Goal: Task Accomplishment & Management: Use online tool/utility

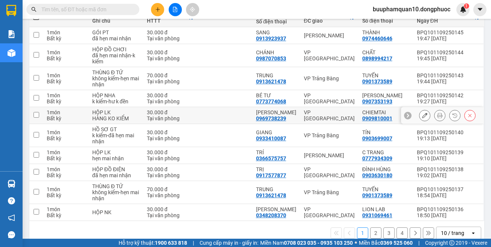
scroll to position [112, 0]
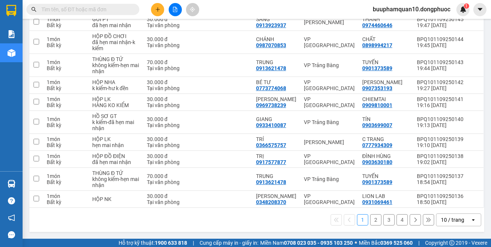
click at [443, 219] on div "10 / trang" at bounding box center [452, 220] width 23 height 8
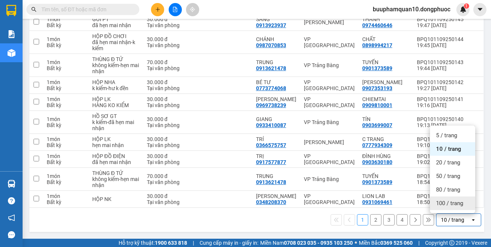
click at [448, 202] on span "100 / trang" at bounding box center [449, 203] width 27 height 8
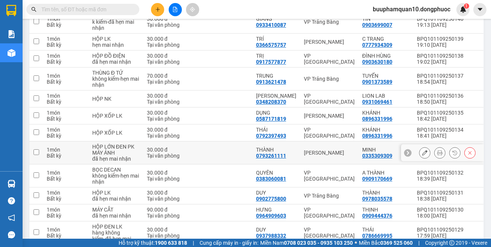
scroll to position [0, 0]
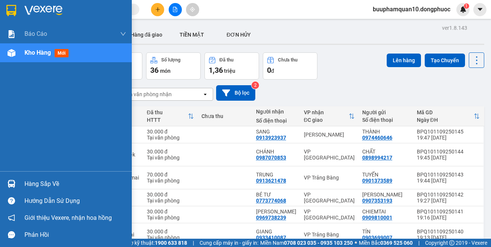
click at [34, 179] on div "Hàng sắp về" at bounding box center [75, 183] width 102 height 11
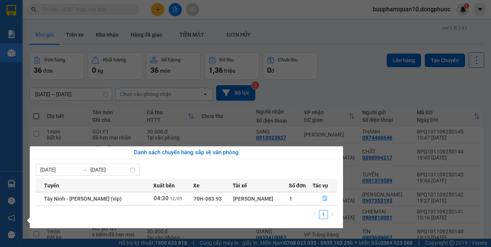
click at [0, 130] on div "Báo cáo Mẫu 1: Báo cáo dòng tiền theo nhân viên Mẫu 1: Báo cáo dòng tiền theo n…" at bounding box center [11, 123] width 23 height 247
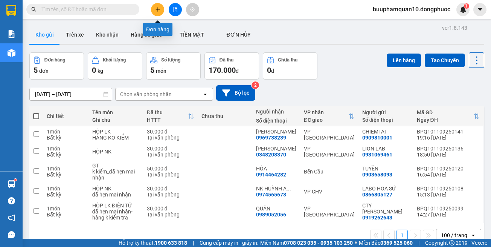
click at [154, 11] on button at bounding box center [157, 9] width 13 height 13
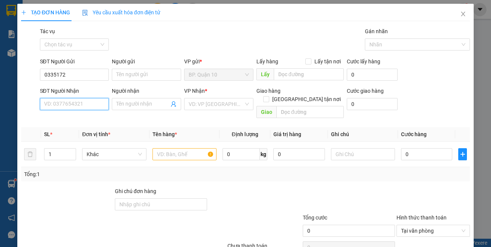
click at [75, 103] on input "SĐT Người Nhận" at bounding box center [74, 104] width 69 height 12
click at [77, 75] on input "0335172" at bounding box center [74, 75] width 69 height 12
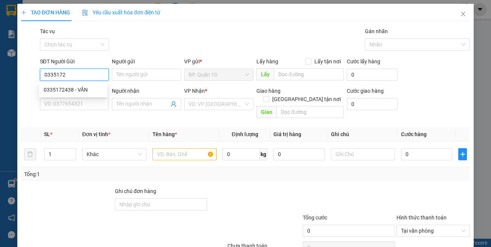
click at [83, 74] on input "0335172" at bounding box center [74, 75] width 69 height 12
click at [81, 88] on div "0335172438 - VĂN" at bounding box center [73, 90] width 59 height 8
type input "0335172438"
type input "VĂN"
type input "0845304050"
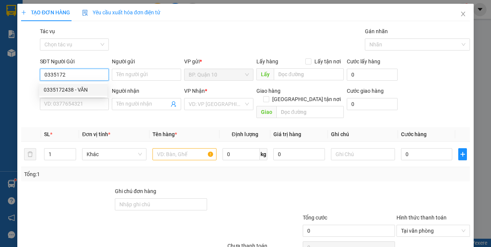
type input "TUYỀN"
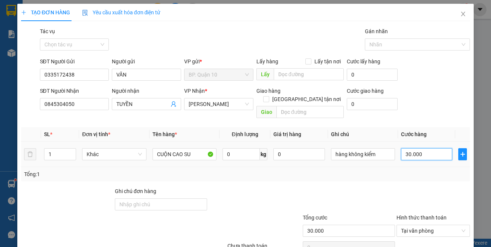
click at [426, 149] on input "30.000" at bounding box center [426, 154] width 51 height 12
type input "5"
type input "50"
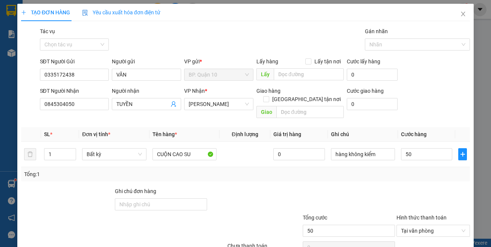
type input "50.000"
drag, startPoint x: 423, startPoint y: 188, endPoint x: 432, endPoint y: 208, distance: 22.3
click at [423, 187] on div at bounding box center [433, 200] width 75 height 26
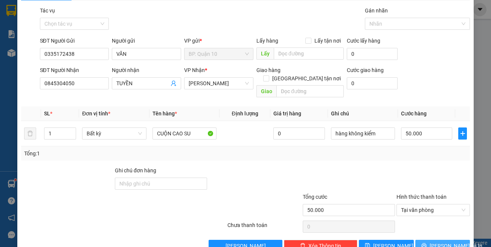
scroll to position [32, 0]
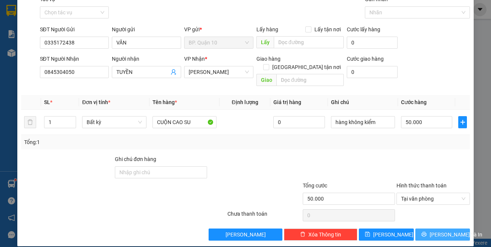
click at [439, 230] on span "[PERSON_NAME] và In" at bounding box center [456, 234] width 53 height 8
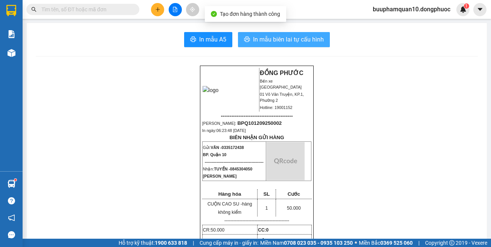
click at [300, 35] on span "In mẫu biên lai tự cấu hình" at bounding box center [288, 39] width 71 height 9
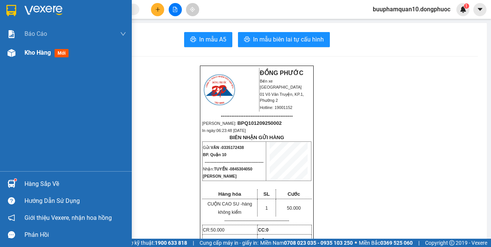
click at [19, 54] on div "Kho hàng mới" at bounding box center [66, 52] width 132 height 19
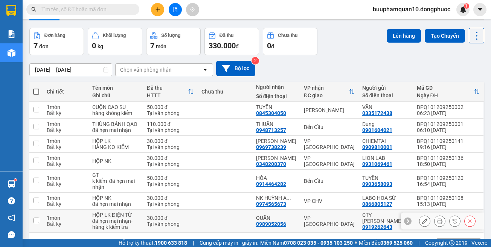
scroll to position [49, 0]
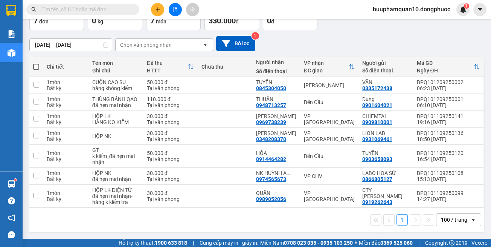
click at [170, 10] on button at bounding box center [175, 9] width 13 height 13
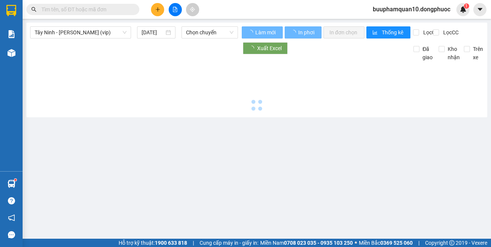
type input "[DATE]"
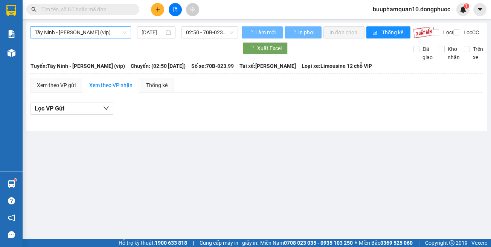
click at [93, 31] on span "Tây Ninh - [PERSON_NAME] (vip)" at bounding box center [81, 32] width 92 height 11
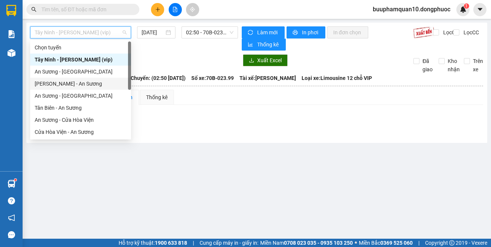
scroll to position [84, 0]
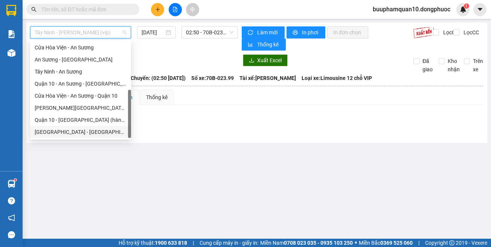
click at [112, 132] on div "[GEOGRAPHIC_DATA] - [GEOGRAPHIC_DATA] (vip)" at bounding box center [81, 132] width 92 height 8
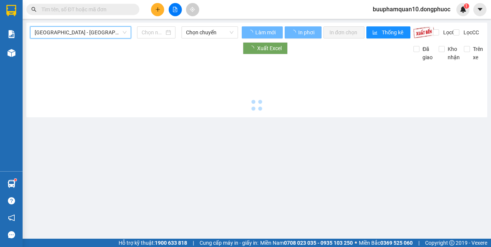
type input "[DATE]"
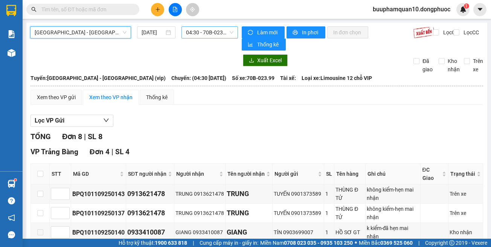
click at [207, 36] on span "04:30 - 70B-023.99" at bounding box center [209, 32] width 47 height 11
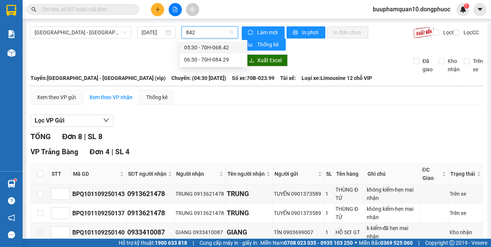
type input "8429"
click at [203, 49] on div "06:30 - 70H-084.29" at bounding box center [213, 47] width 59 height 8
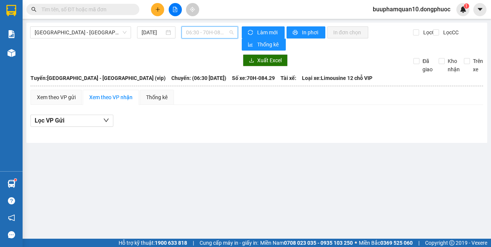
click at [201, 34] on span "06:30 - 70H-084.29" at bounding box center [209, 32] width 47 height 11
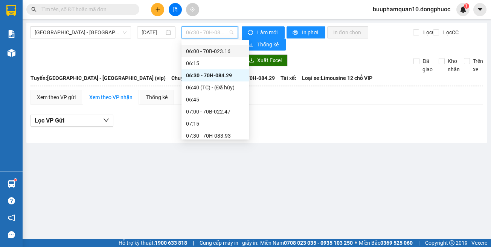
scroll to position [100, 0]
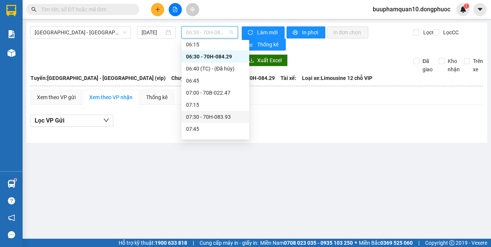
drag, startPoint x: 251, startPoint y: 190, endPoint x: 234, endPoint y: 164, distance: 31.2
click at [245, 181] on main "[GEOGRAPHIC_DATA] - [GEOGRAPHIC_DATA] (vip) [DATE] 06:30 - 70H-084.29 Làm mới I…" at bounding box center [245, 119] width 491 height 239
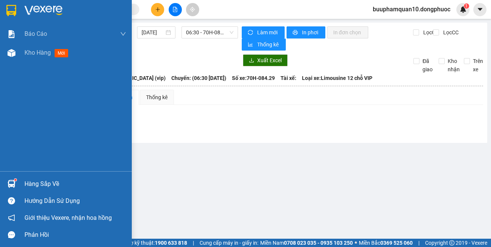
click at [23, 178] on div "Hàng sắp về" at bounding box center [66, 183] width 132 height 17
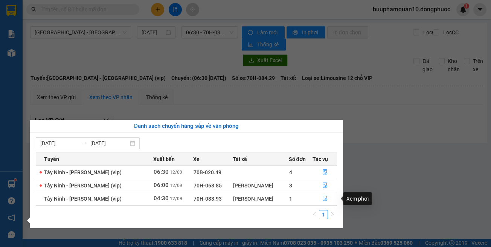
click at [324, 198] on icon "file-done" at bounding box center [325, 198] width 5 height 5
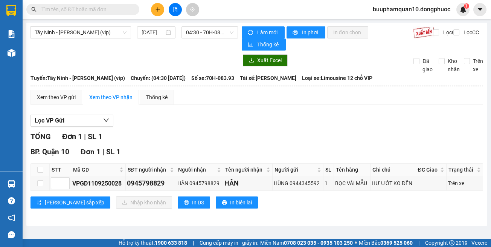
drag, startPoint x: 325, startPoint y: 197, endPoint x: 290, endPoint y: 149, distance: 60.2
click at [325, 194] on div "BP. Quận 10 Đơn 1 | SL 1 STT Mã GD SĐT người nhận Người nhận Tên người nhận Ngư…" at bounding box center [257, 180] width 453 height 68
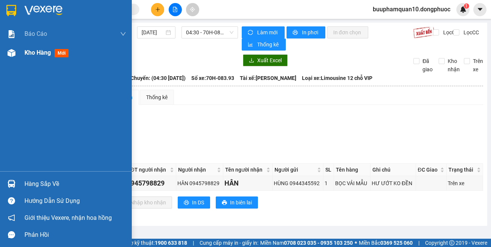
click at [13, 54] on img at bounding box center [12, 53] width 8 height 8
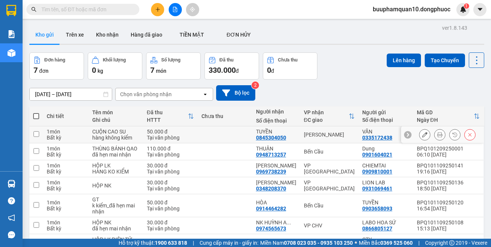
click at [329, 128] on td "[PERSON_NAME]" at bounding box center [329, 134] width 58 height 17
checkbox input "true"
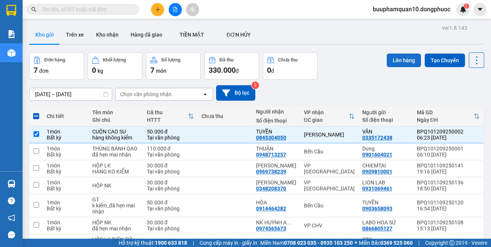
click at [394, 57] on button "Lên hàng" at bounding box center [404, 61] width 34 height 14
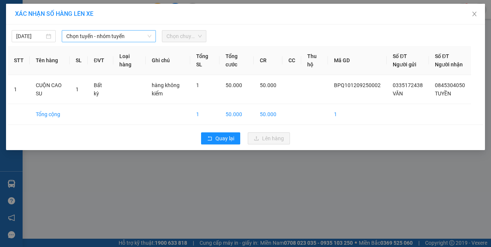
click at [95, 40] on span "Chọn tuyến - nhóm tuyến" at bounding box center [108, 36] width 85 height 11
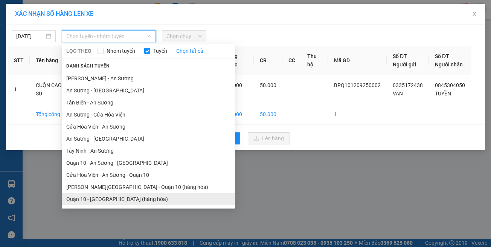
scroll to position [33, 0]
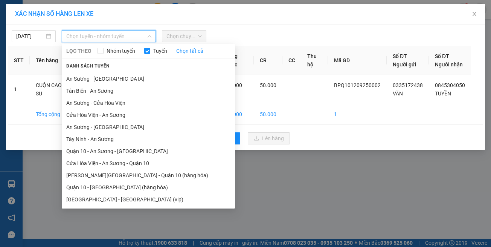
click at [122, 199] on li "[GEOGRAPHIC_DATA] - [GEOGRAPHIC_DATA] (vip)" at bounding box center [148, 199] width 173 height 12
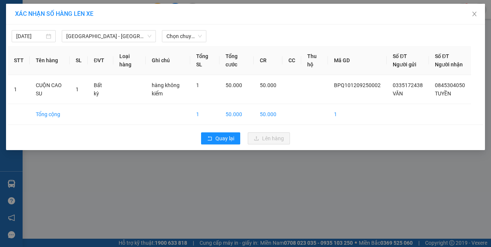
click at [183, 29] on div "[DATE] [GEOGRAPHIC_DATA] - [GEOGRAPHIC_DATA] (vip) LỌC THEO Nhóm tuyến Tuyến Ch…" at bounding box center [246, 34] width 476 height 16
click at [184, 33] on span "Chọn chuyến" at bounding box center [184, 36] width 35 height 11
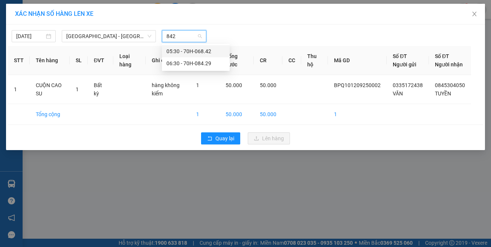
type input "8429"
click at [182, 52] on div "06:30 - 70H-084.29" at bounding box center [196, 51] width 59 height 8
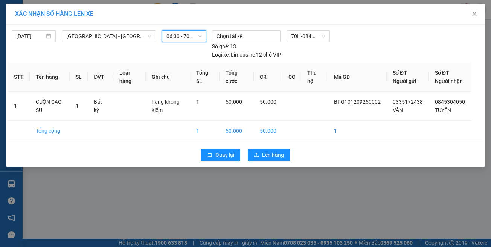
click at [276, 158] on div "Quay lại Lên hàng" at bounding box center [246, 155] width 476 height 20
click at [279, 151] on span "Lên hàng" at bounding box center [273, 155] width 22 height 8
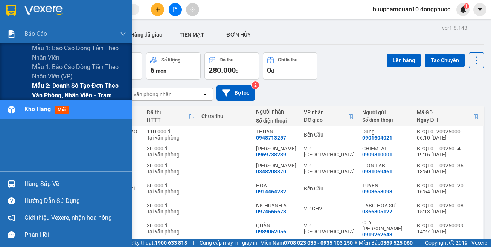
drag, startPoint x: 73, startPoint y: 85, endPoint x: 78, endPoint y: 81, distance: 6.1
click at [74, 84] on span "Mẫu 2: Doanh số tạo đơn theo Văn phòng, nhân viên - Trạm" at bounding box center [79, 90] width 94 height 19
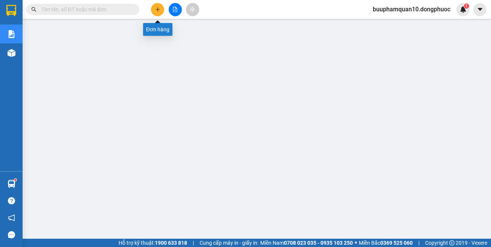
click at [156, 11] on icon "plus" at bounding box center [157, 9] width 5 height 5
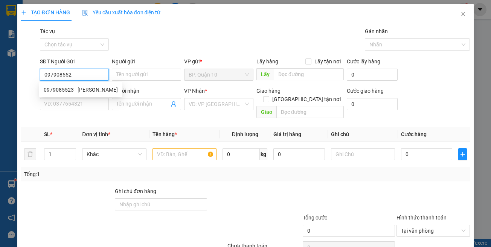
type input "0979085523"
click at [71, 88] on div "0979085523 - [PERSON_NAME]" at bounding box center [81, 90] width 74 height 8
type input "VÂN"
type input "0365219222"
type input "BÌNH"
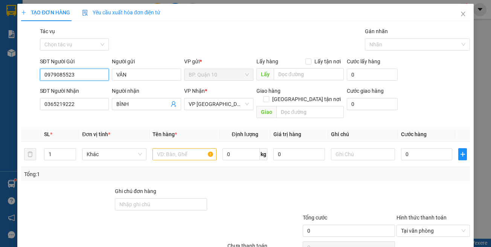
type input "70.000"
type input "0979085523"
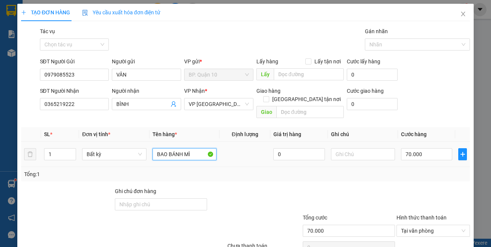
click at [198, 148] on input "BAO BÁNH MÌ" at bounding box center [185, 154] width 64 height 12
type input "BỌC BÁNH"
click at [416, 148] on input "70.000" at bounding box center [426, 154] width 51 height 12
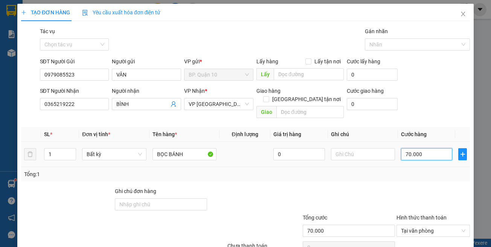
type input "3"
type input "30"
type input "30.000"
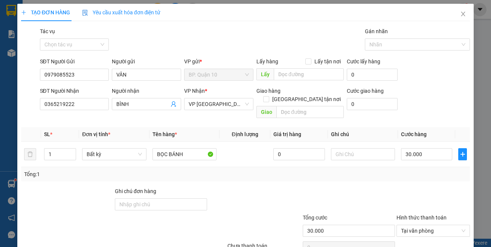
click at [435, 171] on div "Tổng: 1" at bounding box center [246, 174] width 450 height 14
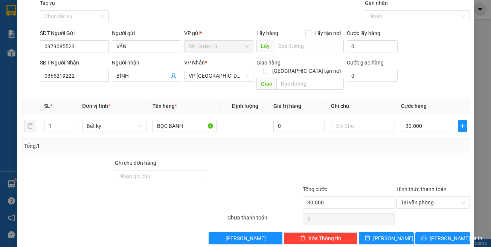
scroll to position [32, 0]
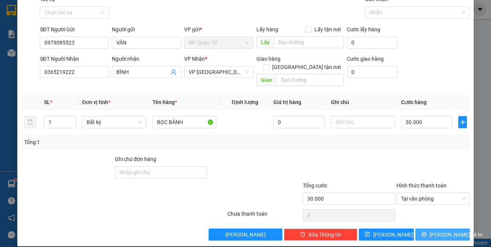
click at [437, 228] on button "[PERSON_NAME] và In" at bounding box center [443, 234] width 55 height 12
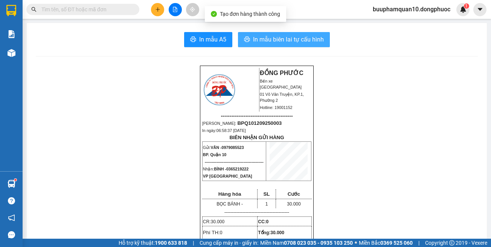
click at [324, 39] on button "In mẫu biên lai tự cấu hình" at bounding box center [284, 39] width 92 height 15
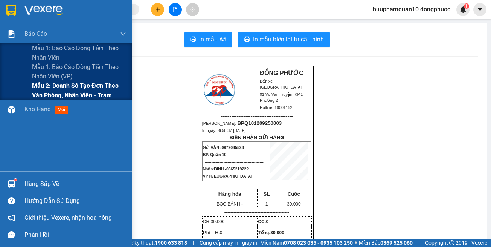
click at [70, 89] on span "Mẫu 2: Doanh số tạo đơn theo Văn phòng, nhân viên - Trạm" at bounding box center [79, 90] width 94 height 19
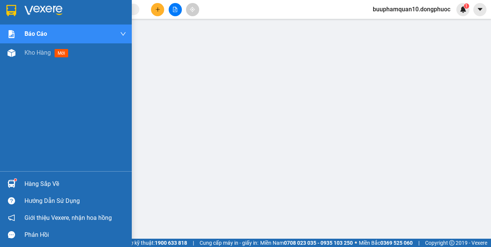
click at [23, 185] on div "Hàng sắp về" at bounding box center [66, 183] width 132 height 17
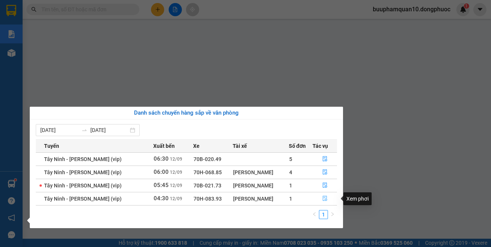
click at [317, 196] on button "button" at bounding box center [325, 199] width 24 height 12
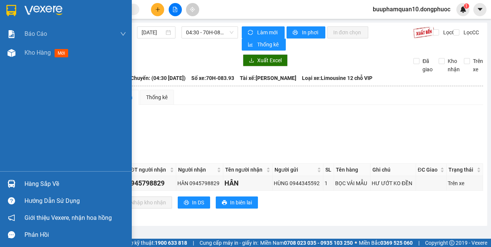
click at [31, 179] on div "Hàng sắp về" at bounding box center [75, 183] width 102 height 11
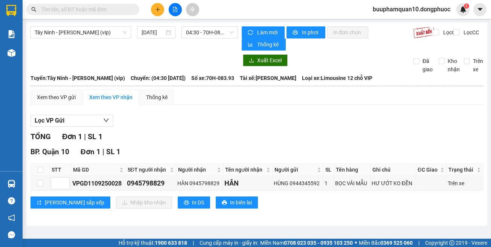
click at [389, 138] on section "Kết quả tìm kiếm ( 0 ) Bộ lọc Thuộc VP này No Data buuphamquan10.dongphuoc 1 Bá…" at bounding box center [245, 123] width 491 height 247
click at [80, 34] on span "Tây Ninh - [PERSON_NAME] (vip)" at bounding box center [81, 32] width 92 height 11
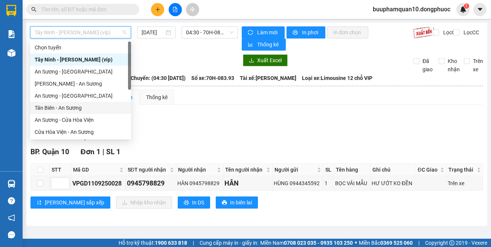
scroll to position [84, 0]
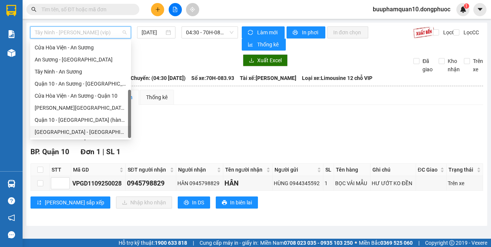
click at [94, 129] on div "[GEOGRAPHIC_DATA] - [GEOGRAPHIC_DATA] (vip)" at bounding box center [81, 132] width 92 height 8
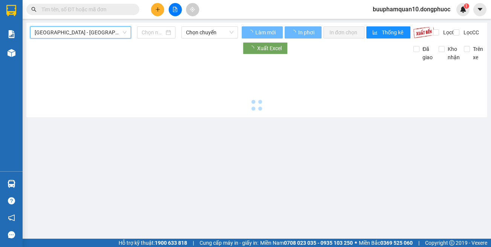
type input "[DATE]"
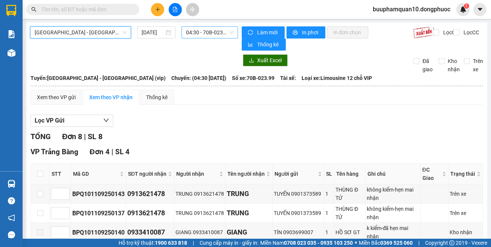
click at [214, 36] on span "04:30 - 70B-023.99" at bounding box center [209, 32] width 47 height 11
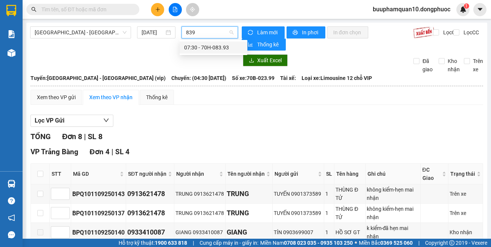
type input "8393"
click at [226, 49] on div "07:30 - 70H-083.93" at bounding box center [213, 47] width 59 height 8
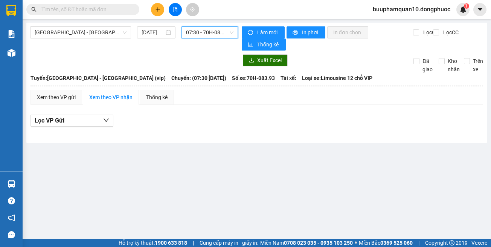
click at [214, 35] on span "07:30 - 70H-083.93" at bounding box center [209, 32] width 47 height 11
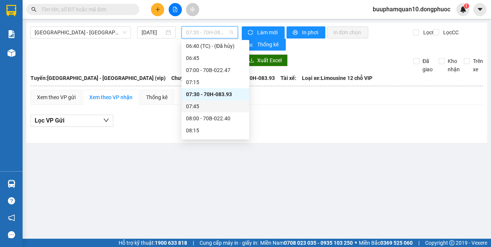
scroll to position [160, 0]
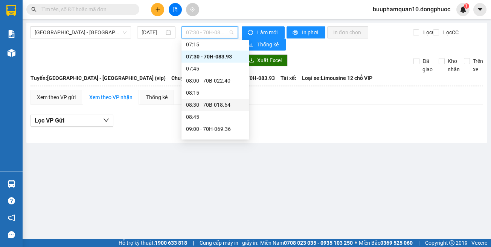
click at [288, 172] on main "[GEOGRAPHIC_DATA] - [GEOGRAPHIC_DATA] (vip) [DATE] 07:30 - 70H-083.93 Làm mới I…" at bounding box center [245, 119] width 491 height 239
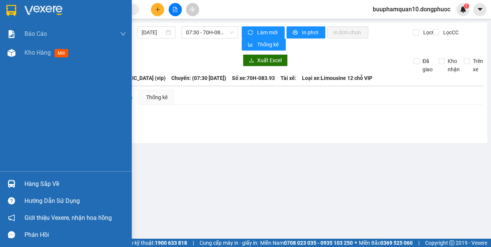
click at [14, 184] on img at bounding box center [12, 184] width 8 height 8
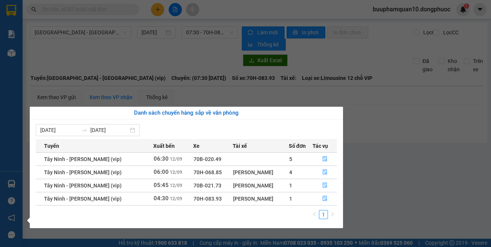
click at [407, 153] on section "Kết quả tìm kiếm ( 0 ) Bộ lọc Thuộc VP này No Data buuphamquan10.dongphuoc 1 Bá…" at bounding box center [245, 123] width 491 height 247
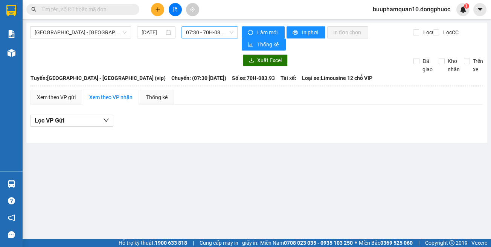
click at [194, 35] on span "07:30 - 70H-083.93" at bounding box center [209, 32] width 47 height 11
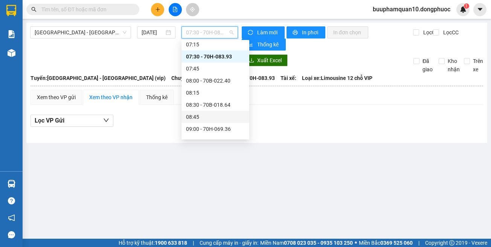
scroll to position [198, 0]
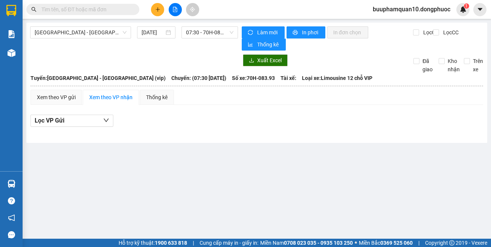
drag, startPoint x: 230, startPoint y: 171, endPoint x: 197, endPoint y: 73, distance: 103.2
click at [231, 166] on main "[GEOGRAPHIC_DATA] - [GEOGRAPHIC_DATA] (vip) [DATE] 07:30 - 70H-083.93 Làm mới I…" at bounding box center [245, 119] width 491 height 239
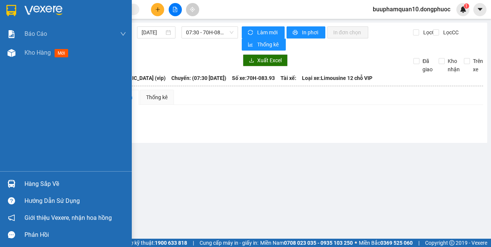
drag, startPoint x: 11, startPoint y: 187, endPoint x: 34, endPoint y: 178, distance: 24.1
click at [12, 185] on img at bounding box center [12, 184] width 8 height 8
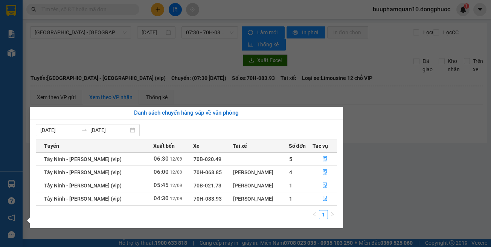
click at [309, 196] on td "1" at bounding box center [301, 198] width 24 height 13
click at [326, 199] on icon "file-done" at bounding box center [325, 198] width 5 height 5
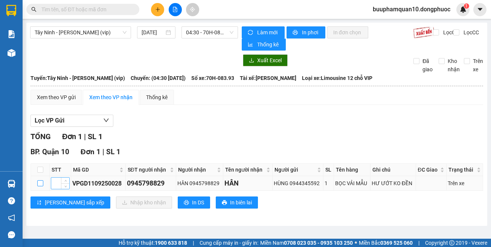
drag, startPoint x: 41, startPoint y: 183, endPoint x: 57, endPoint y: 186, distance: 16.1
click at [41, 184] on input "checkbox" at bounding box center [40, 183] width 6 height 6
checkbox input "true"
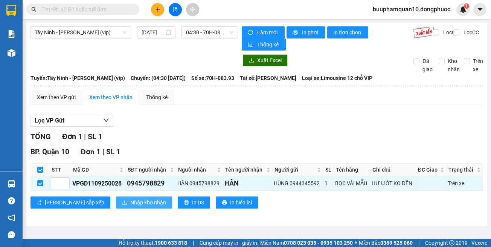
click at [130, 202] on span "Nhập kho nhận" at bounding box center [148, 202] width 36 height 8
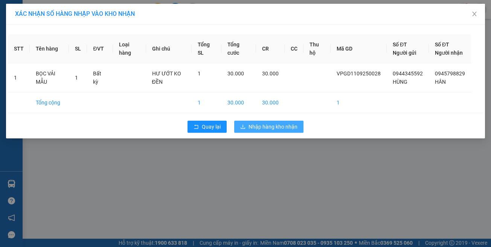
click at [274, 131] on span "Nhập hàng kho nhận" at bounding box center [273, 126] width 49 height 8
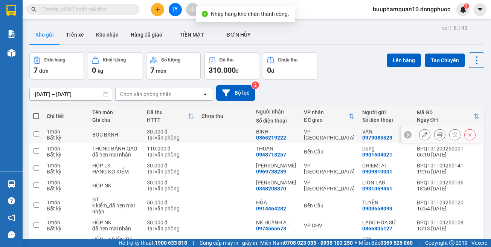
click at [300, 136] on td "VP [GEOGRAPHIC_DATA]" at bounding box center [329, 134] width 58 height 17
checkbox input "true"
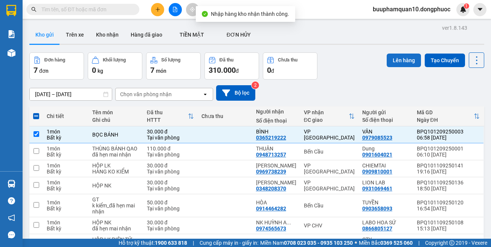
click at [393, 60] on button "Lên hàng" at bounding box center [404, 61] width 34 height 14
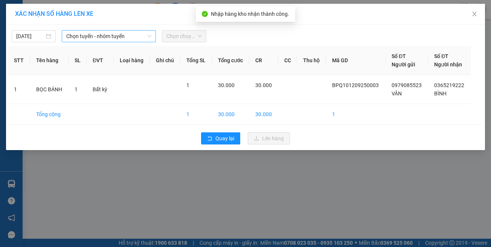
click at [73, 38] on span "Chọn tuyến - nhóm tuyến" at bounding box center [108, 36] width 85 height 11
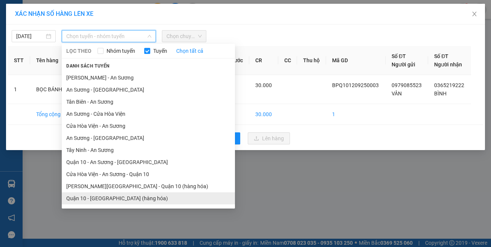
scroll to position [33, 0]
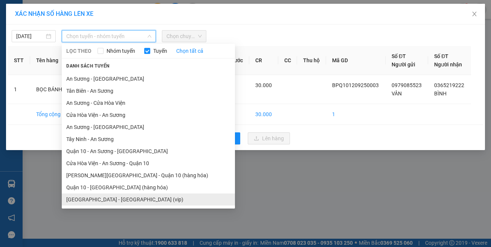
click at [132, 196] on li "[GEOGRAPHIC_DATA] - [GEOGRAPHIC_DATA] (vip)" at bounding box center [148, 199] width 173 height 12
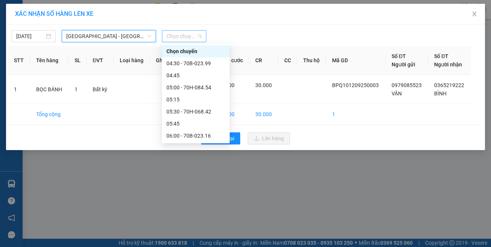
click at [179, 34] on span "Chọn chuyến" at bounding box center [184, 36] width 35 height 11
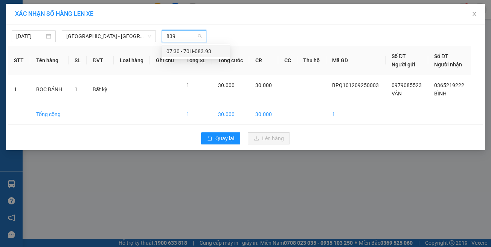
type input "8393"
click at [192, 52] on div "07:30 - 70H-083.93" at bounding box center [196, 51] width 59 height 8
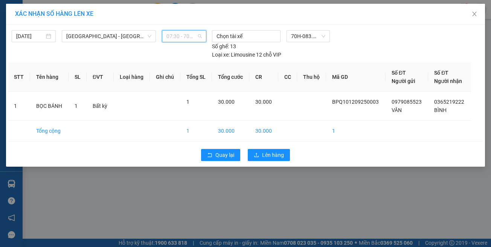
click at [183, 37] on span "07:30 - 70H-083.93" at bounding box center [184, 36] width 35 height 11
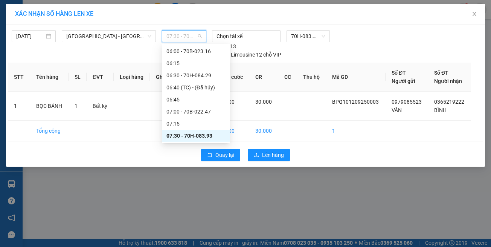
click at [204, 138] on div "07:30 - 70H-083.93" at bounding box center [196, 136] width 59 height 8
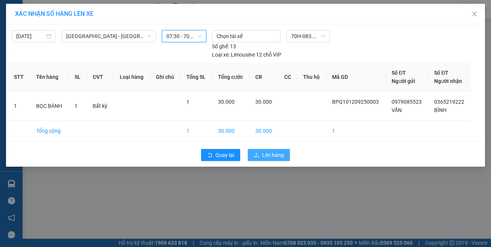
click at [269, 151] on span "Lên hàng" at bounding box center [273, 155] width 22 height 8
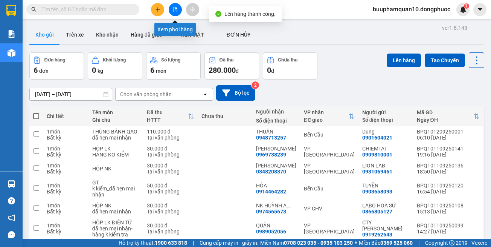
click at [175, 8] on icon "file-add" at bounding box center [175, 9] width 5 height 5
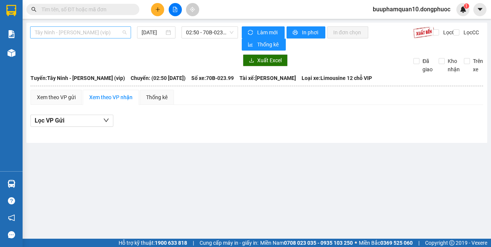
click at [101, 31] on span "Tây Ninh - [PERSON_NAME] (vip)" at bounding box center [81, 32] width 92 height 11
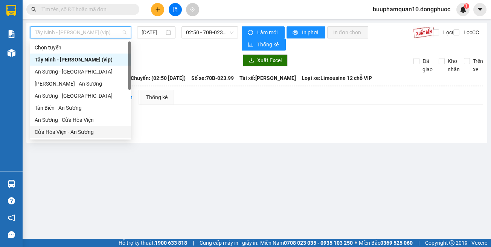
scroll to position [75, 0]
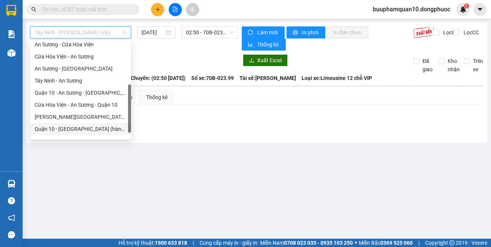
click at [105, 134] on div "Quận 10 - [GEOGRAPHIC_DATA] (hàng hóa)" at bounding box center [80, 129] width 101 height 12
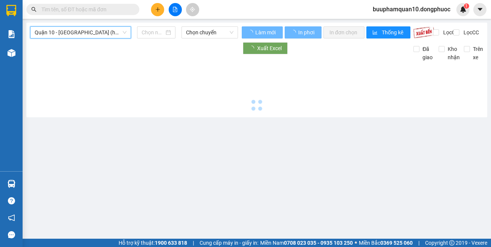
type input "[DATE]"
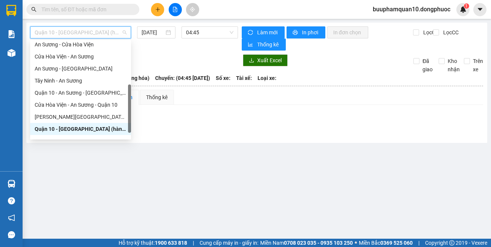
drag, startPoint x: 88, startPoint y: 31, endPoint x: 95, endPoint y: 60, distance: 29.9
click at [89, 31] on span "Quận 10 - [GEOGRAPHIC_DATA] (hàng hóa)" at bounding box center [81, 32] width 92 height 11
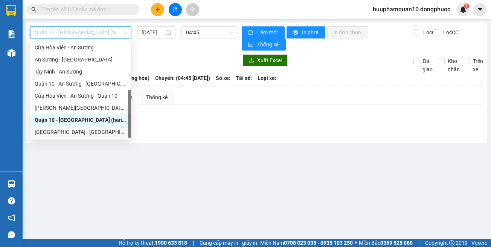
drag, startPoint x: 100, startPoint y: 132, endPoint x: 98, endPoint y: 122, distance: 10.0
click at [100, 132] on div "[GEOGRAPHIC_DATA] - [GEOGRAPHIC_DATA] (vip)" at bounding box center [81, 132] width 92 height 8
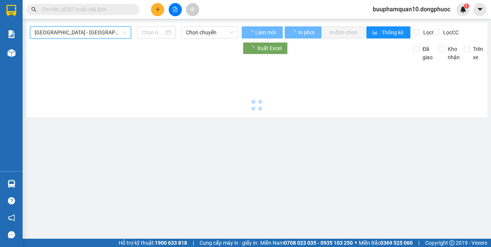
type input "[DATE]"
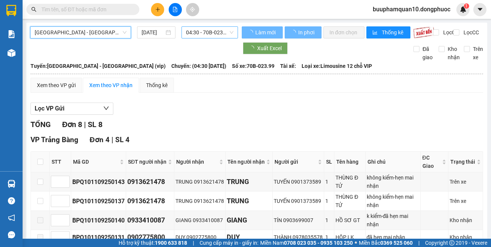
click at [213, 32] on span "04:30 - 70B-023.99" at bounding box center [209, 32] width 47 height 11
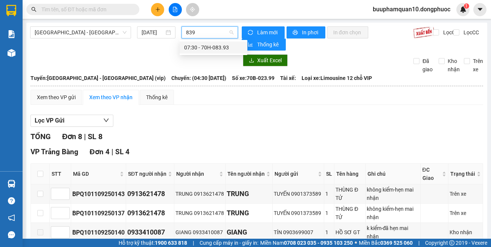
type input "8393"
click at [208, 46] on div "07:30 - 70H-083.93" at bounding box center [213, 47] width 59 height 8
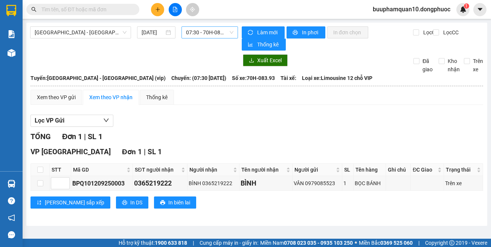
click at [213, 38] on div "[GEOGRAPHIC_DATA] - [GEOGRAPHIC_DATA] (vip) [DATE] 07:30 - 70H-083.93" at bounding box center [134, 38] width 208 height 24
click at [218, 32] on span "07:30 - 70H-083.93" at bounding box center [209, 32] width 47 height 11
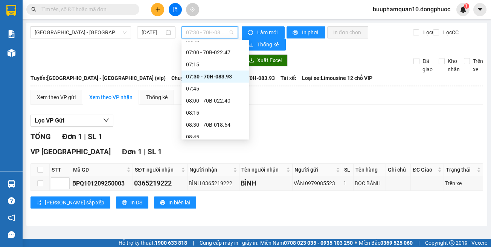
scroll to position [160, 0]
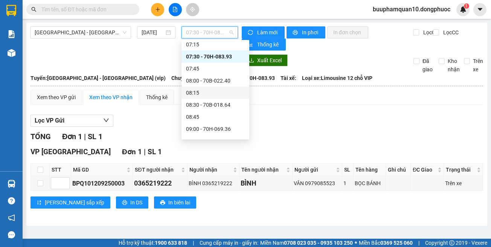
drag, startPoint x: 282, startPoint y: 130, endPoint x: 283, endPoint y: 124, distance: 5.4
click at [282, 127] on div "Lọc VP Gửi TỔNG Đơn 1 | SL 1 VP [GEOGRAPHIC_DATA] 1 | SL 1 STT Mã GD SĐT người…" at bounding box center [257, 164] width 453 height 107
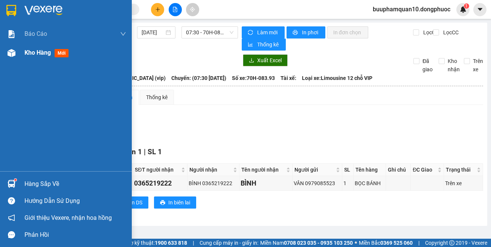
click at [37, 54] on span "Kho hàng" at bounding box center [37, 52] width 26 height 7
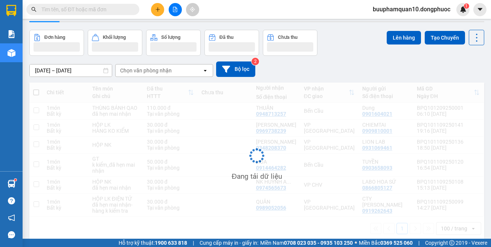
scroll to position [35, 0]
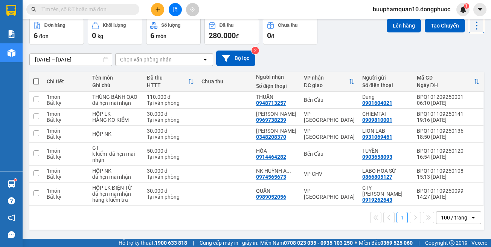
click at [337, 214] on div "1 100 / trang open" at bounding box center [256, 217] width 449 height 13
click at [331, 151] on div "Bến Cầu" at bounding box center [329, 154] width 51 height 6
checkbox input "true"
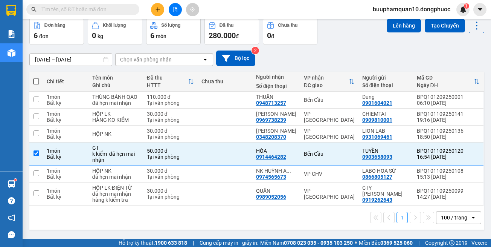
scroll to position [0, 0]
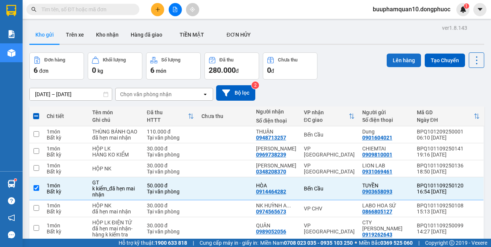
click at [399, 63] on button "Lên hàng" at bounding box center [404, 61] width 34 height 14
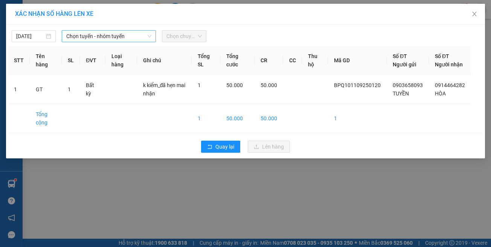
click at [101, 39] on span "Chọn tuyến - nhóm tuyến" at bounding box center [108, 36] width 85 height 11
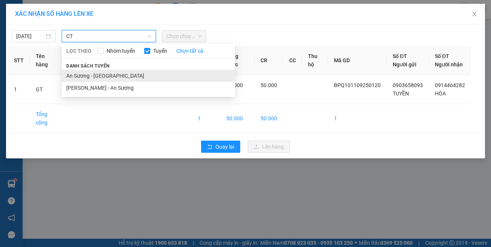
type input "CT"
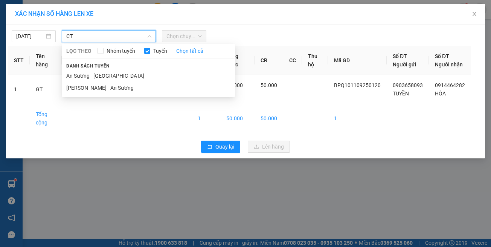
drag, startPoint x: 102, startPoint y: 74, endPoint x: 148, endPoint y: 61, distance: 47.8
click at [103, 73] on li "An Sương - [GEOGRAPHIC_DATA]" at bounding box center [148, 76] width 173 height 12
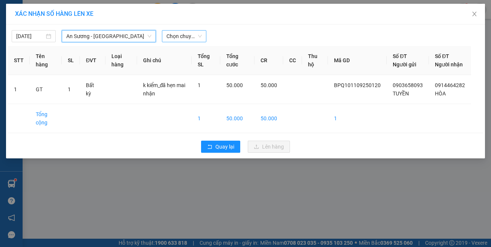
drag, startPoint x: 184, startPoint y: 35, endPoint x: 278, endPoint y: 20, distance: 95.4
click at [185, 35] on span "Chọn chuyến" at bounding box center [184, 36] width 35 height 11
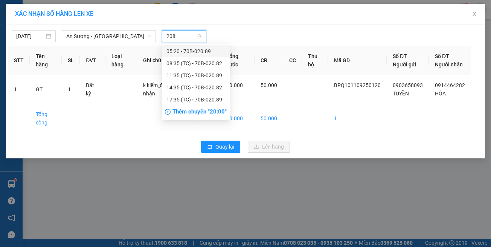
type input "2089"
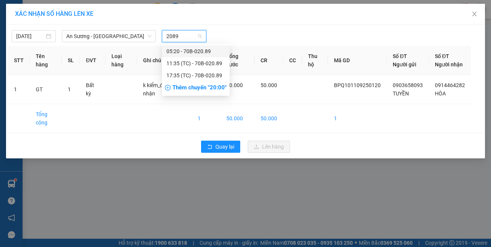
click at [194, 52] on div "05:20 - 70B-020.89" at bounding box center [196, 51] width 59 height 8
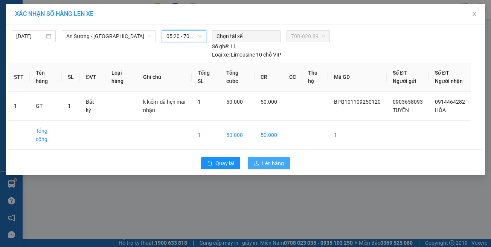
click at [266, 159] on span "Lên hàng" at bounding box center [273, 163] width 22 height 8
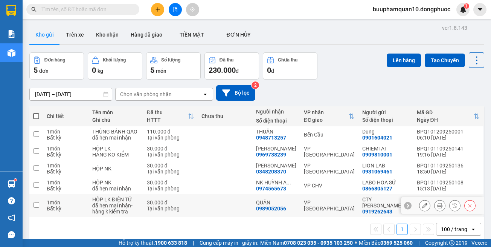
click at [319, 200] on td "VP [GEOGRAPHIC_DATA]" at bounding box center [329, 205] width 58 height 23
checkbox input "true"
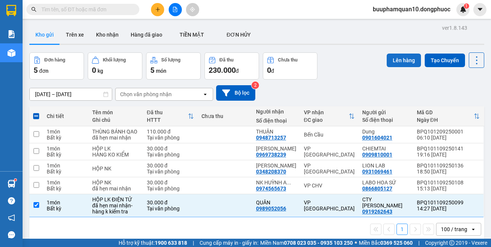
click at [410, 61] on button "Lên hàng" at bounding box center [404, 61] width 34 height 14
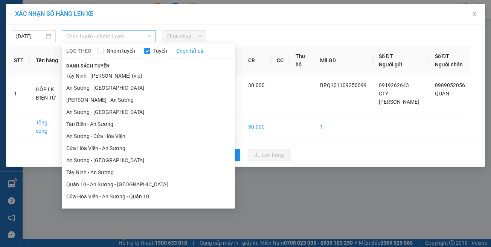
click at [85, 31] on span "Chọn tuyến - nhóm tuyến" at bounding box center [108, 36] width 85 height 11
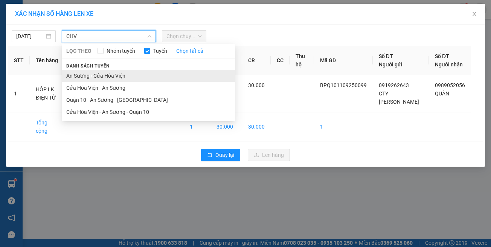
type input "CHV"
click at [110, 77] on li "An Sương - Cửa Hòa Viện" at bounding box center [148, 76] width 173 height 12
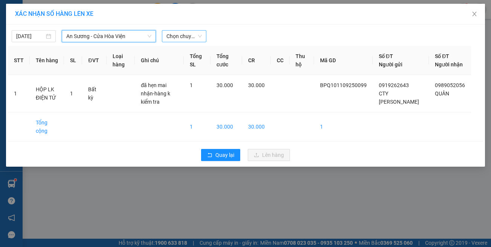
click at [189, 34] on span "Chọn chuyến" at bounding box center [184, 36] width 35 height 11
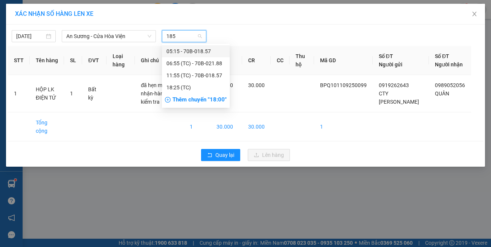
type input "1857"
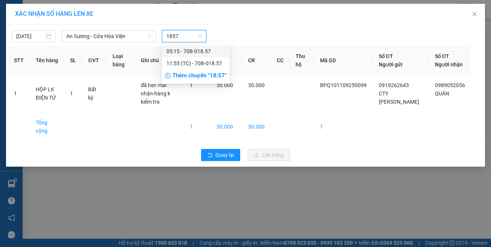
drag, startPoint x: 189, startPoint y: 53, endPoint x: 195, endPoint y: 56, distance: 6.6
click at [190, 53] on div "05:15 - 70B-018.57" at bounding box center [196, 51] width 59 height 8
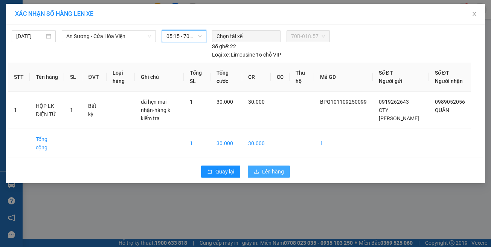
drag, startPoint x: 265, startPoint y: 160, endPoint x: 125, endPoint y: 147, distance: 140.0
click at [262, 165] on button "Lên hàng" at bounding box center [269, 171] width 42 height 12
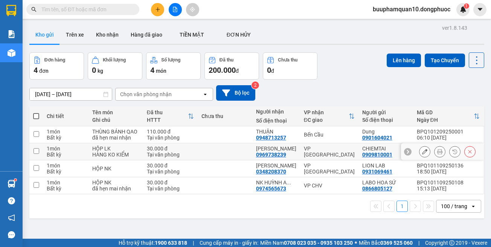
click at [328, 157] on td "VP [GEOGRAPHIC_DATA]" at bounding box center [329, 151] width 58 height 17
checkbox input "true"
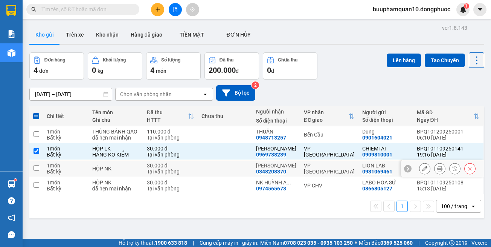
click at [330, 165] on div "VP [GEOGRAPHIC_DATA]" at bounding box center [329, 168] width 51 height 12
checkbox input "true"
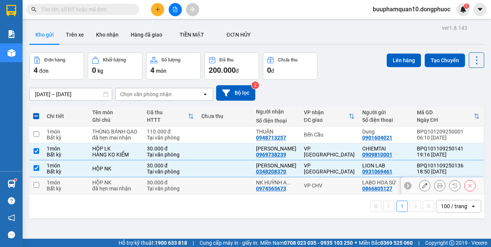
click at [334, 181] on td "VP CHV" at bounding box center [329, 185] width 58 height 17
checkbox input "true"
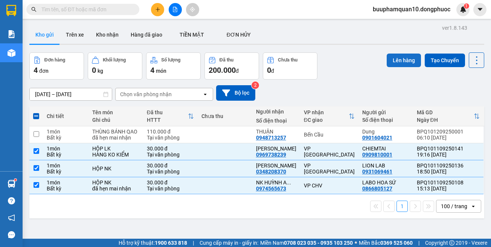
click at [397, 62] on button "Lên hàng" at bounding box center [404, 61] width 34 height 14
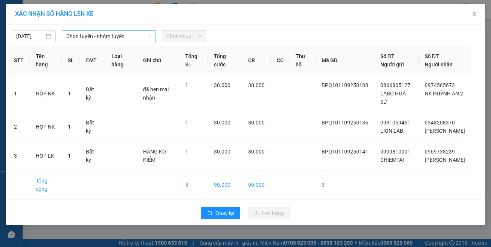
click at [116, 35] on span "Chọn tuyến - nhóm tuyến" at bounding box center [108, 36] width 85 height 11
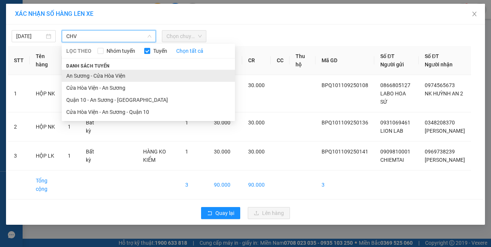
type input "CHV"
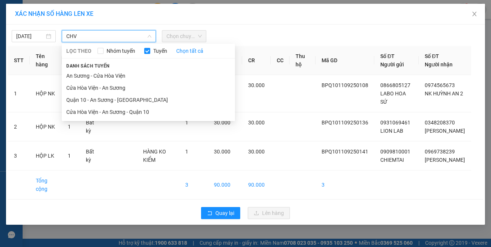
drag, startPoint x: 124, startPoint y: 75, endPoint x: 174, endPoint y: 44, distance: 58.6
click at [126, 74] on li "An Sương - Cửa Hòa Viện" at bounding box center [148, 76] width 173 height 12
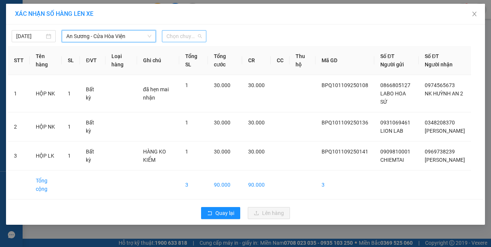
click at [184, 37] on span "Chọn chuyến" at bounding box center [184, 36] width 35 height 11
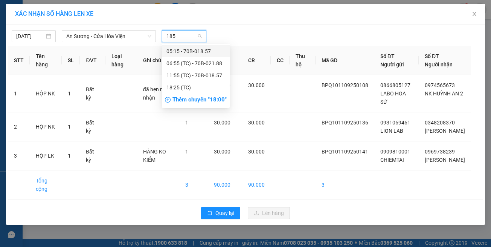
type input "1857"
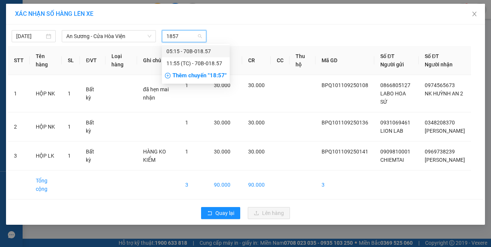
drag, startPoint x: 193, startPoint y: 54, endPoint x: 216, endPoint y: 77, distance: 32.2
click at [195, 56] on div "05:15 - 70B-018.57" at bounding box center [196, 51] width 68 height 12
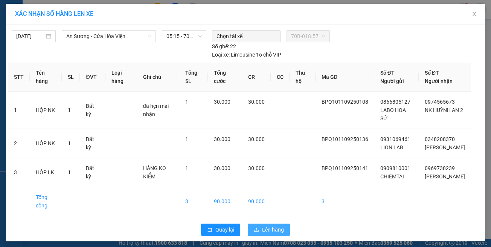
click at [273, 225] on span "Lên hàng" at bounding box center [273, 229] width 22 height 8
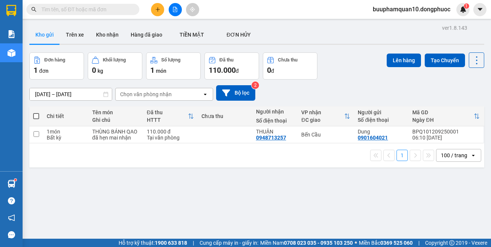
click at [176, 12] on button at bounding box center [175, 9] width 13 height 13
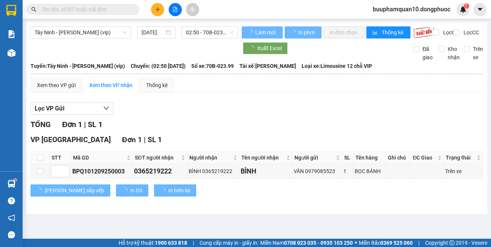
drag, startPoint x: 105, startPoint y: 36, endPoint x: 112, endPoint y: 62, distance: 26.7
click at [106, 38] on div "Tây Ninh - [PERSON_NAME] (vip) [DATE] 02:50 - 70B-023.99" at bounding box center [134, 32] width 208 height 12
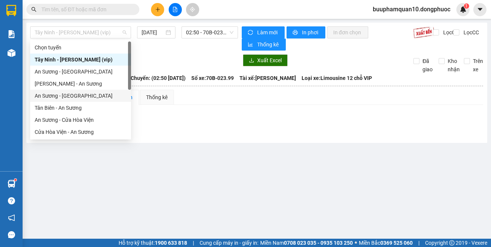
scroll to position [84, 0]
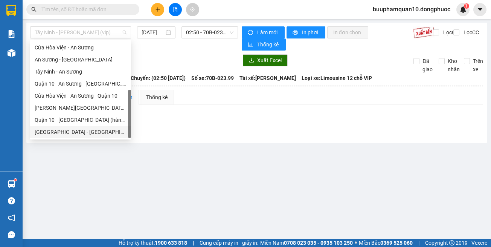
click at [119, 130] on div "[GEOGRAPHIC_DATA] - [GEOGRAPHIC_DATA] (vip)" at bounding box center [81, 132] width 92 height 8
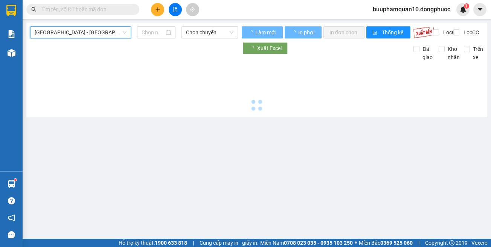
type input "[DATE]"
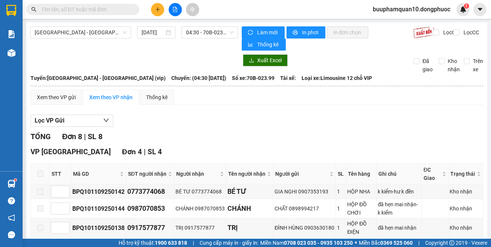
click at [203, 24] on div "[GEOGRAPHIC_DATA] - [GEOGRAPHIC_DATA] (vip) [DATE] 04:30 - 70B-023.99 Làm mới I…" at bounding box center [256, 226] width 461 height 407
click at [214, 34] on span "04:30 - 70B-023.99" at bounding box center [209, 32] width 47 height 11
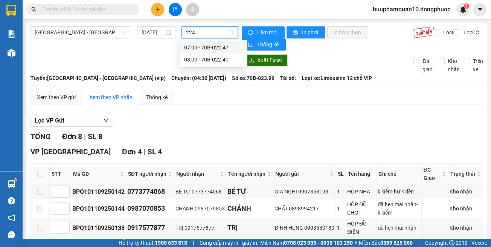
type input "2240"
click at [226, 51] on div "08:00 - 70B-022.40" at bounding box center [213, 47] width 59 height 8
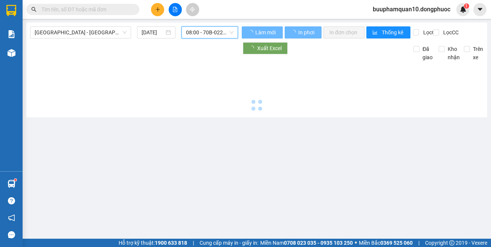
click at [210, 34] on span "08:00 - 70B-022.40" at bounding box center [209, 32] width 47 height 11
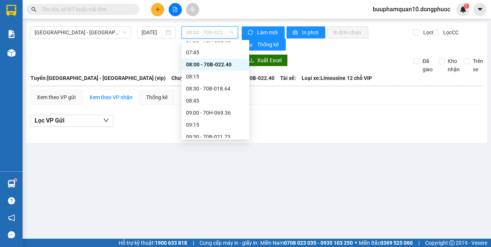
scroll to position [184, 0]
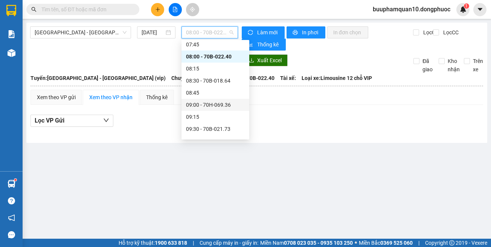
drag, startPoint x: 265, startPoint y: 159, endPoint x: 213, endPoint y: 77, distance: 97.1
click at [265, 158] on main "[GEOGRAPHIC_DATA] - [GEOGRAPHIC_DATA] (vip) [DATE] 08:00 - 70B-022.40 Làm mới I…" at bounding box center [245, 119] width 491 height 239
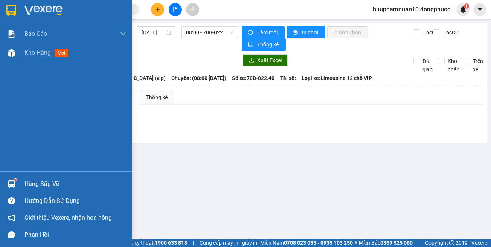
drag, startPoint x: 13, startPoint y: 181, endPoint x: 26, endPoint y: 178, distance: 13.4
click at [13, 182] on img at bounding box center [12, 184] width 8 height 8
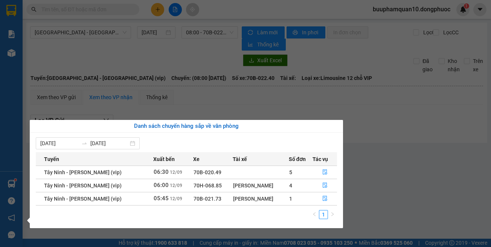
click at [402, 175] on section "Kết quả tìm kiếm ( 0 ) Bộ lọc Thuộc VP này No Data buuphamquan10.dongphuoc 1 Bá…" at bounding box center [245, 123] width 491 height 247
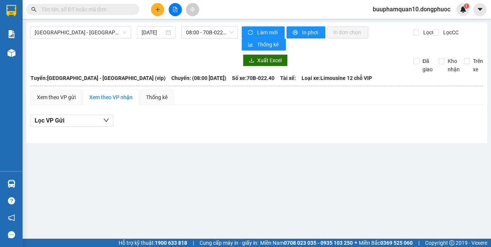
click at [203, 51] on div "[GEOGRAPHIC_DATA] - [GEOGRAPHIC_DATA] (vip) [DATE] 08:00 - 70B-022.40 Làm mới I…" at bounding box center [256, 83] width 461 height 120
click at [206, 35] on span "08:00 - 70B-022.40" at bounding box center [209, 32] width 47 height 11
